Goal: Task Accomplishment & Management: Use online tool/utility

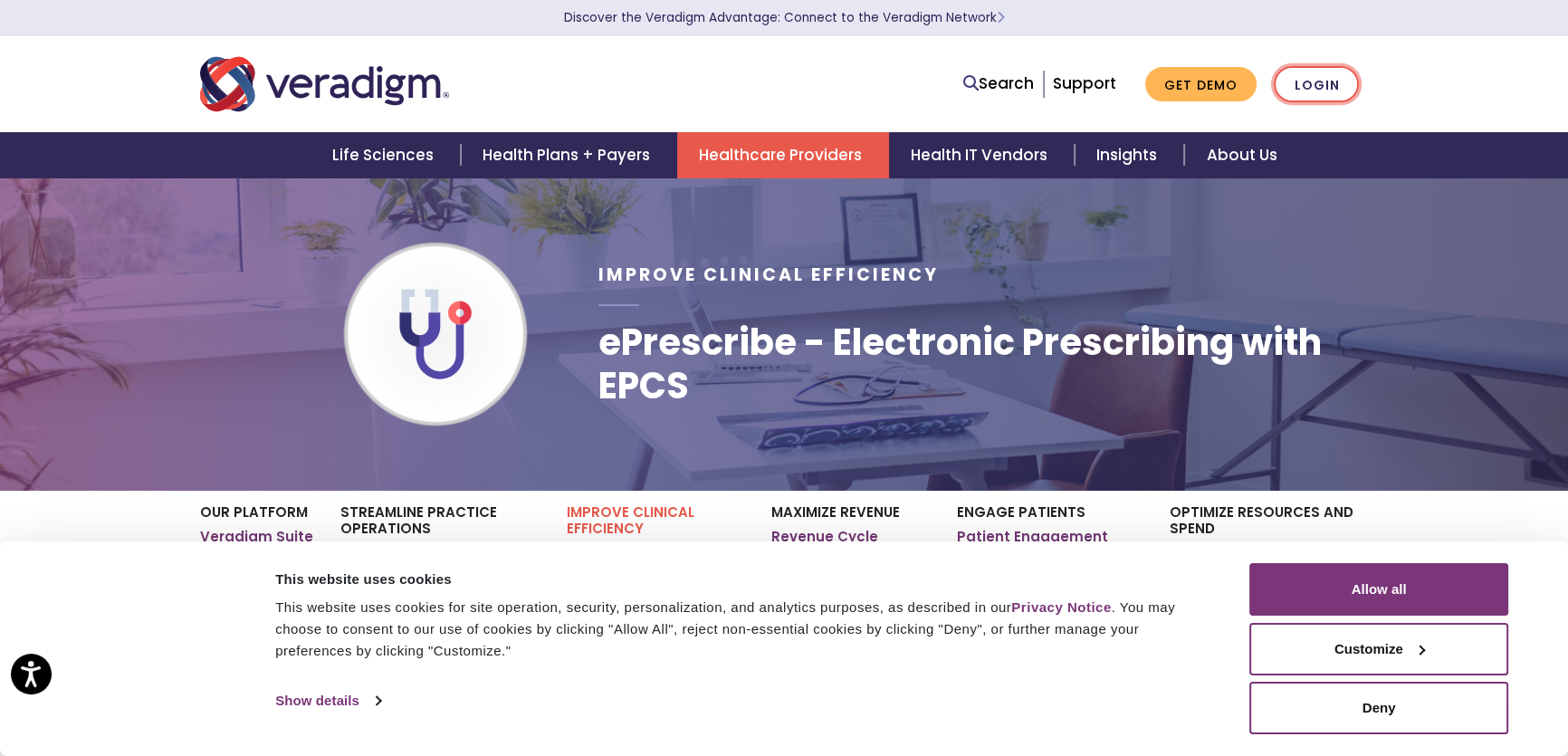
click at [1307, 84] on link "Login" at bounding box center [1317, 84] width 85 height 37
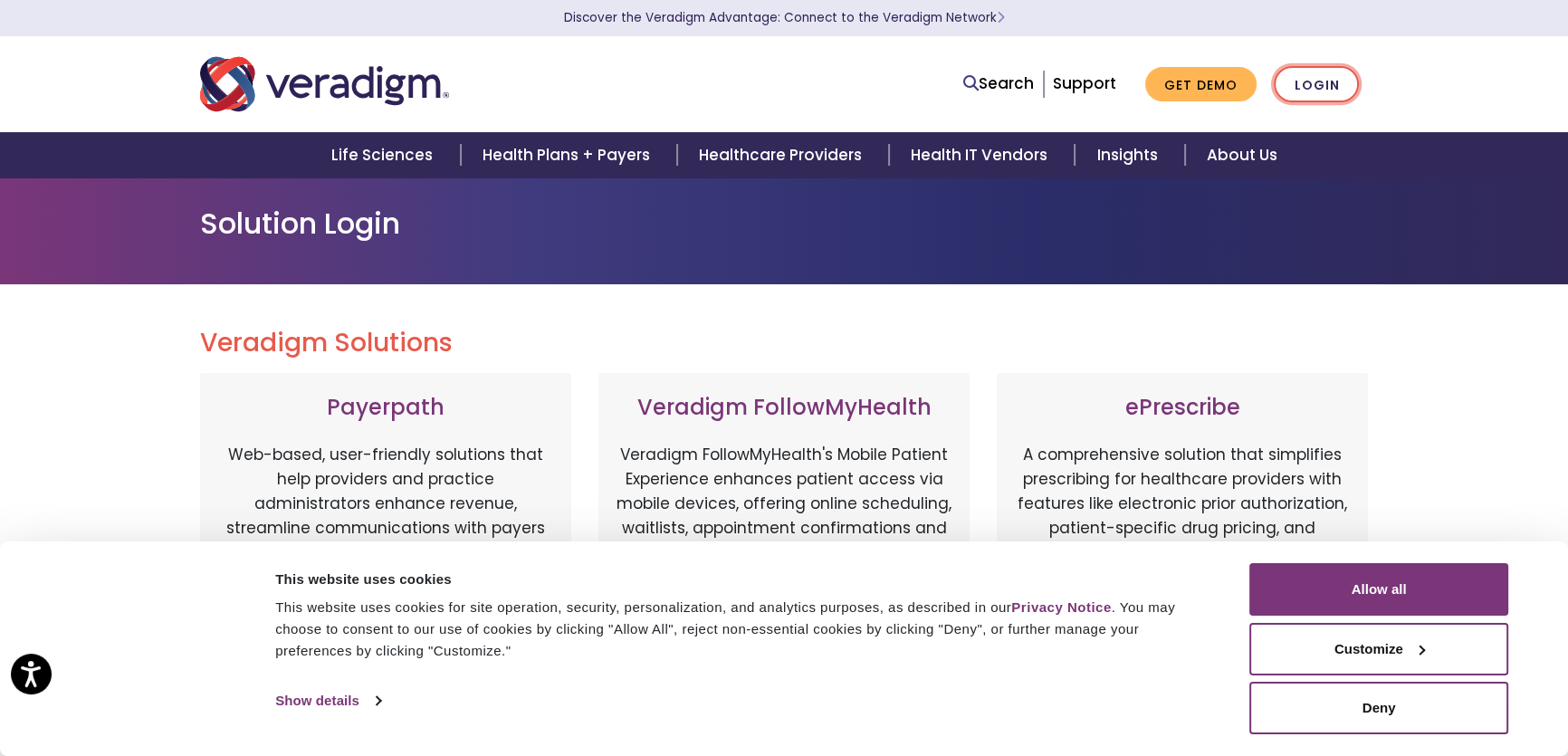
click at [1325, 78] on link "Login" at bounding box center [1317, 84] width 85 height 37
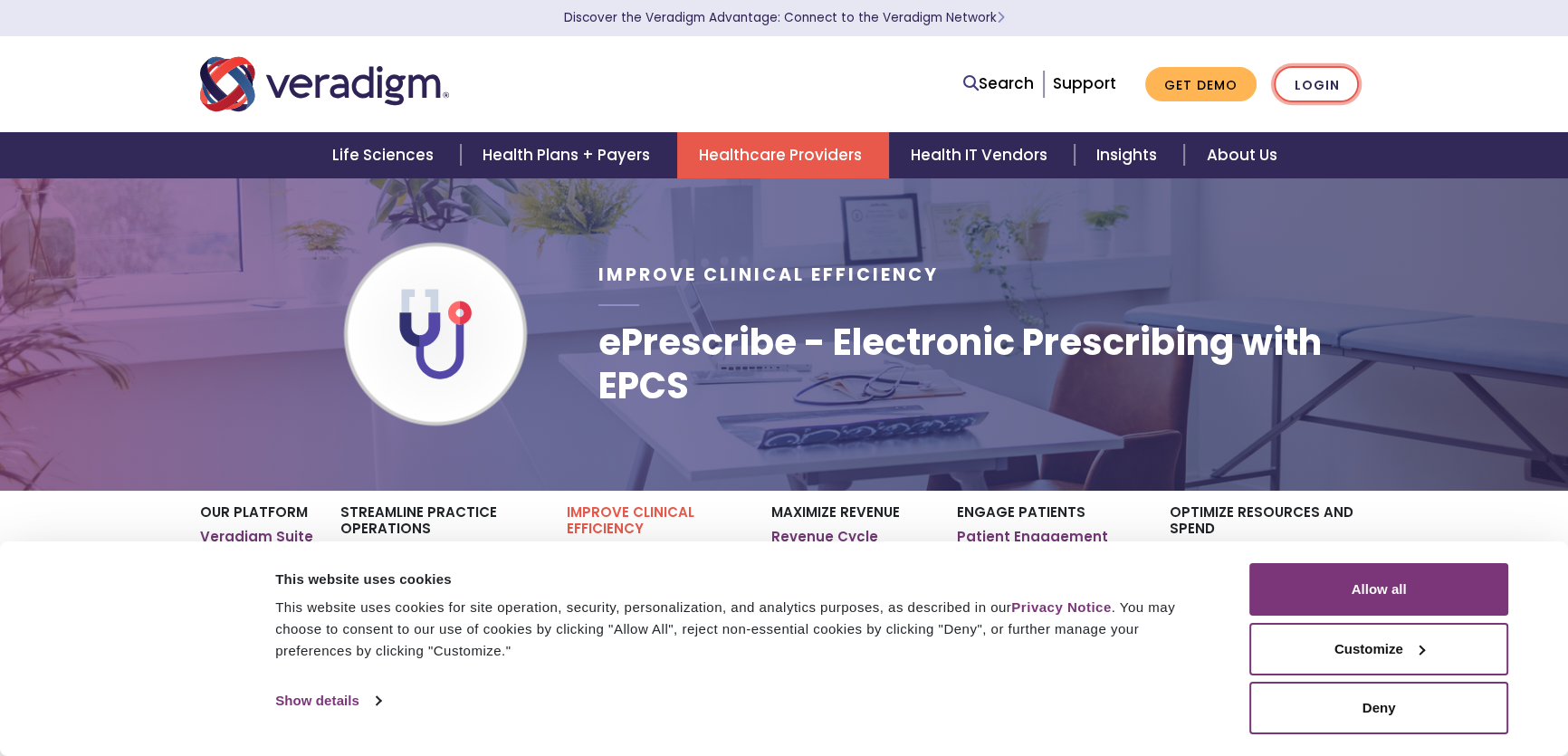
click at [1332, 82] on link "Login" at bounding box center [1317, 84] width 85 height 37
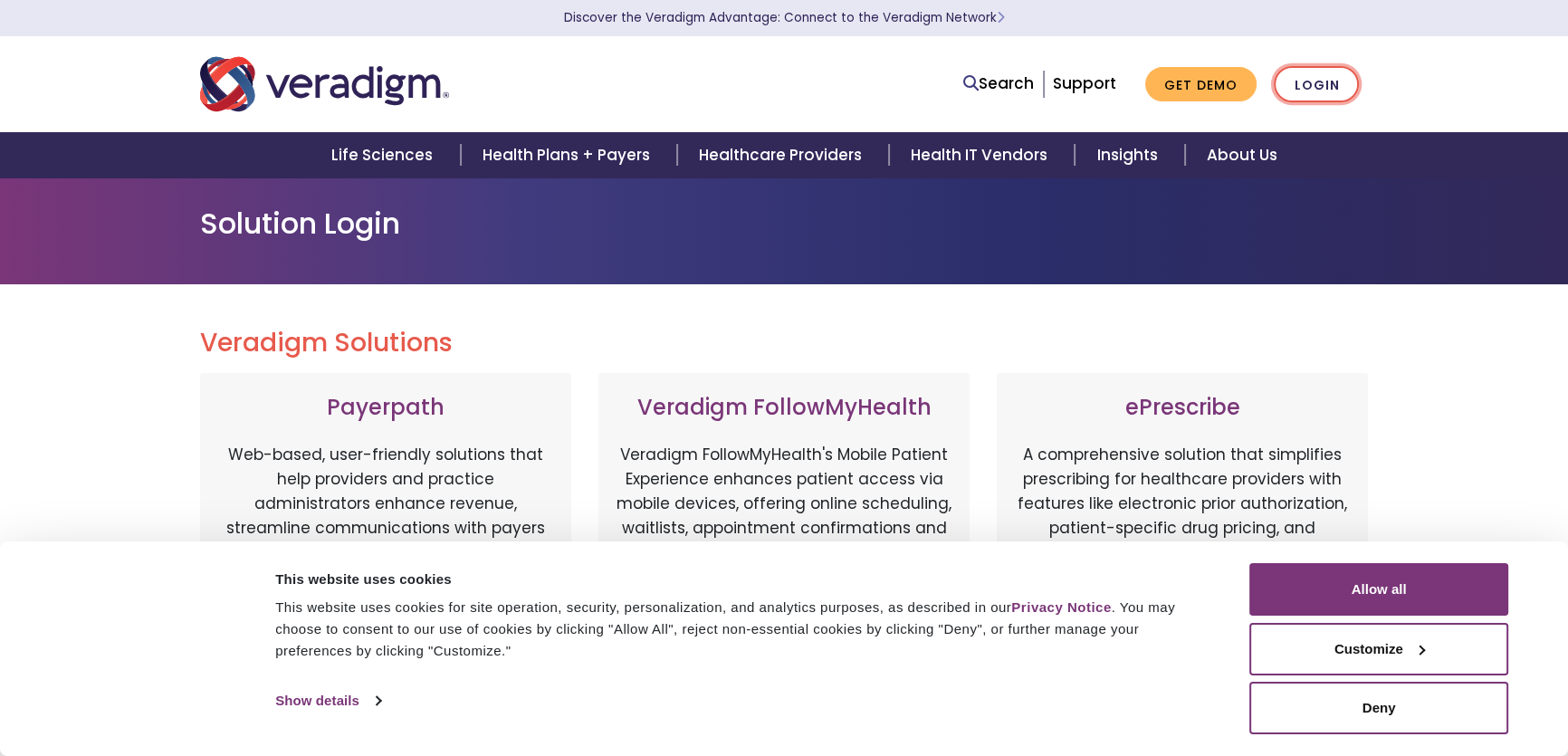
drag, startPoint x: 0, startPoint y: 0, endPoint x: 1325, endPoint y: 84, distance: 1327.7
click at [1325, 84] on link "Login" at bounding box center [1317, 84] width 85 height 37
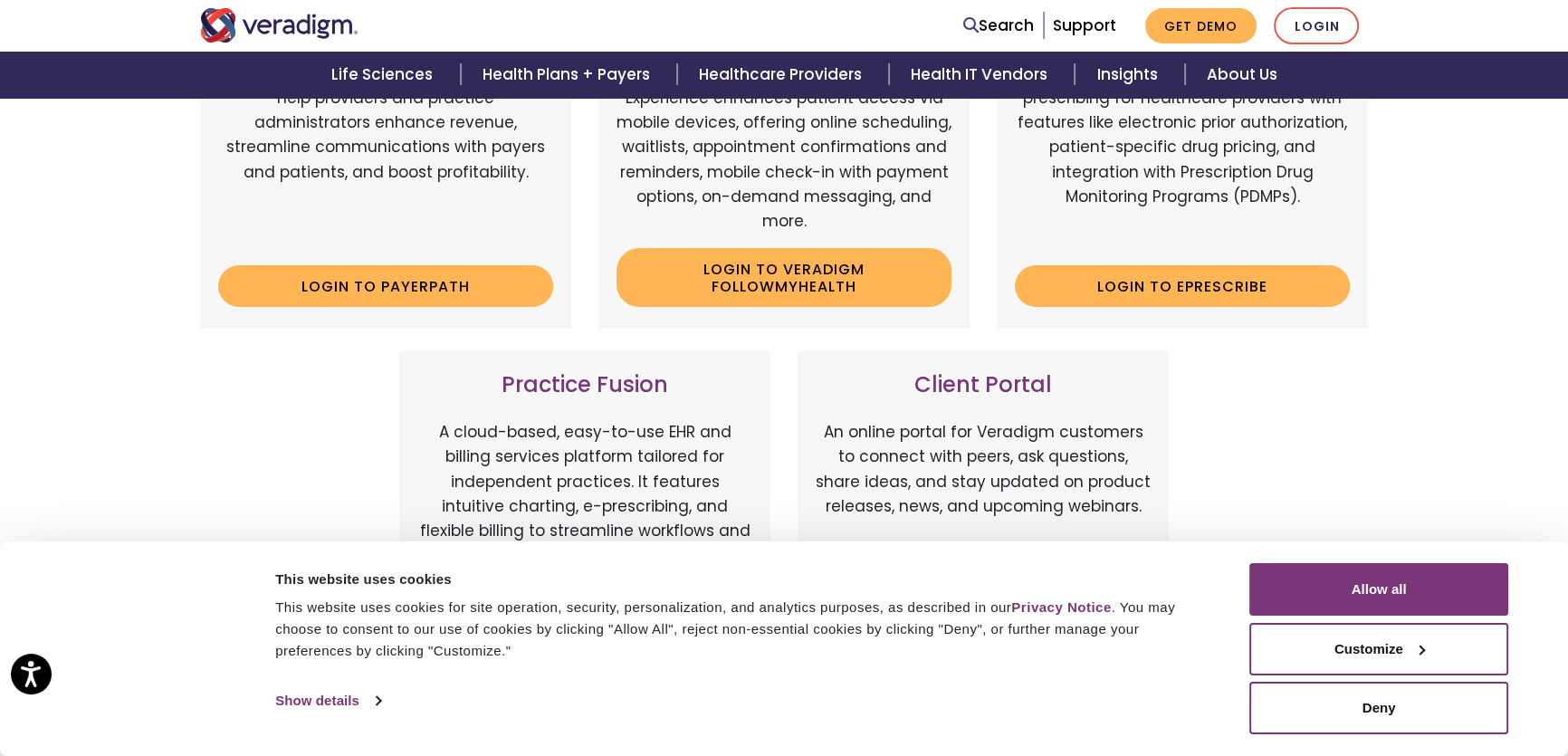
scroll to position [411, 0]
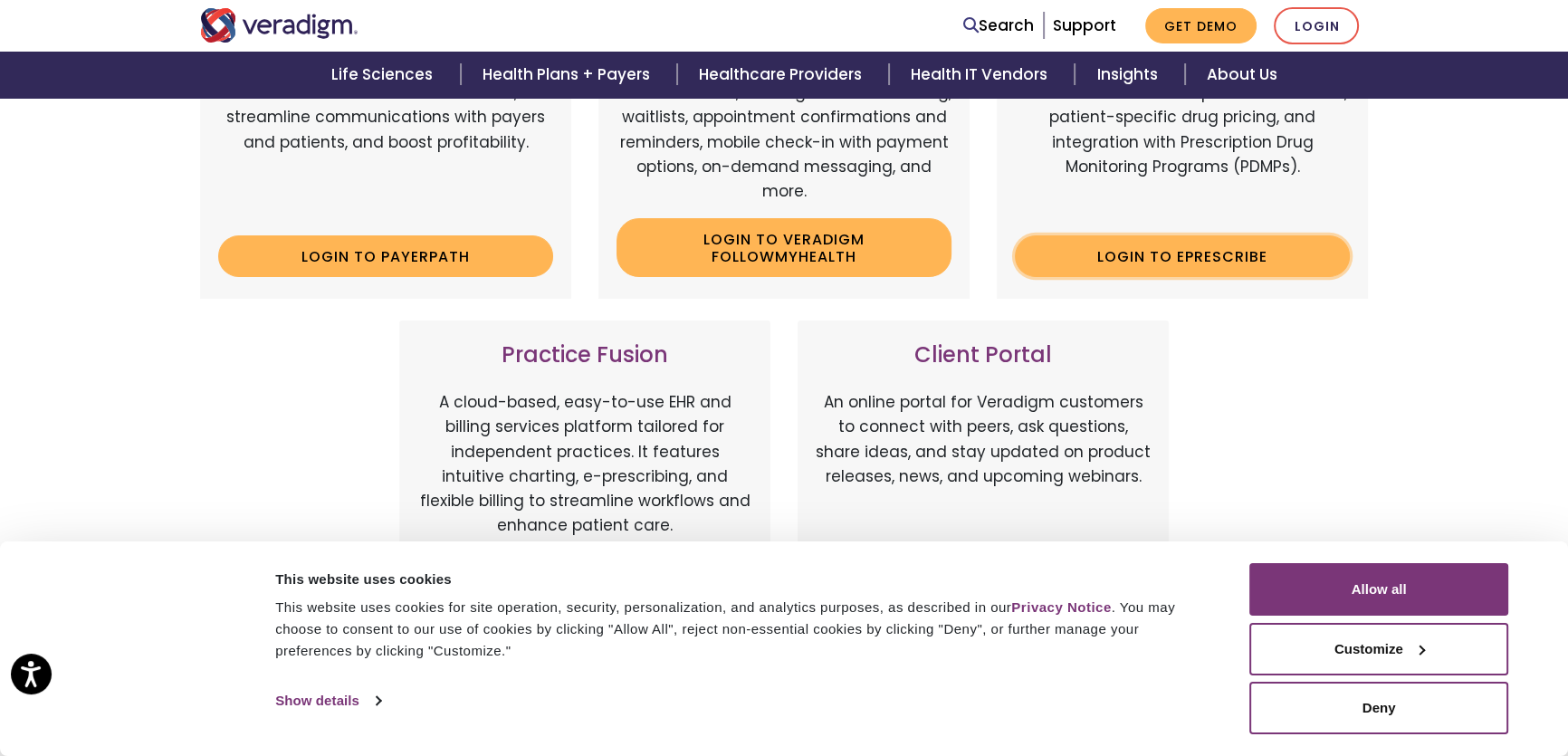
click at [1178, 272] on link "Login to ePrescribe" at bounding box center [1182, 255] width 335 height 42
